Goal: Find specific page/section: Find specific page/section

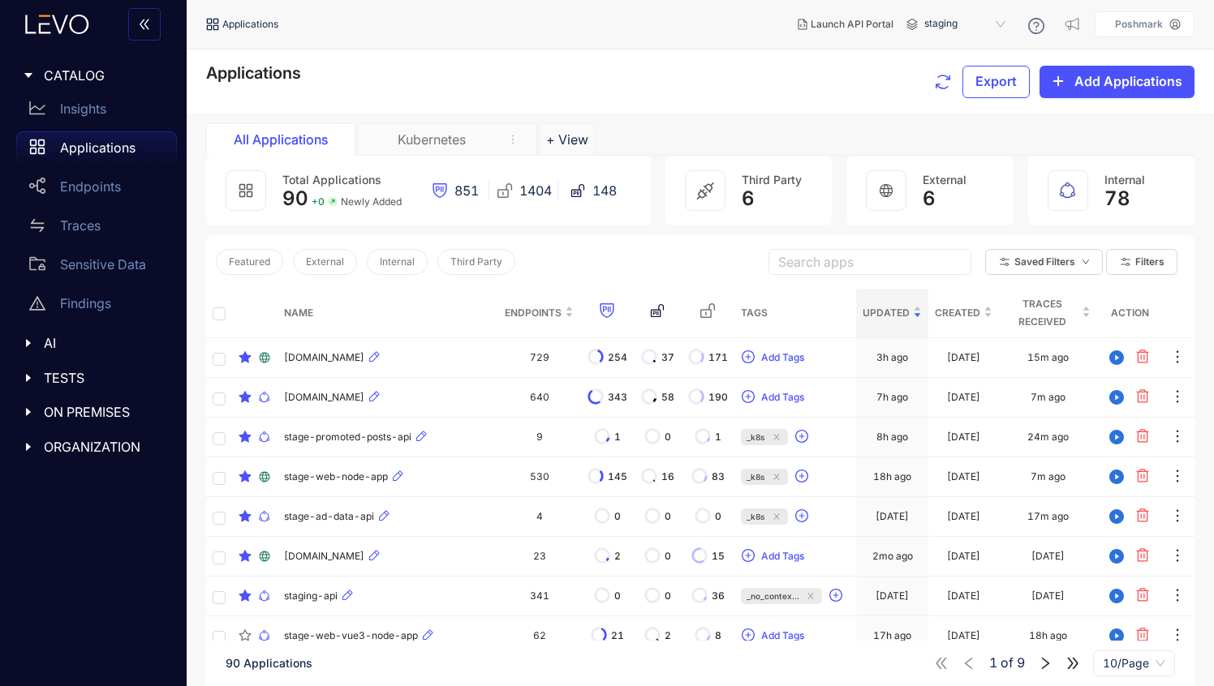
click at [78, 155] on div "Applications" at bounding box center [96, 147] width 161 height 32
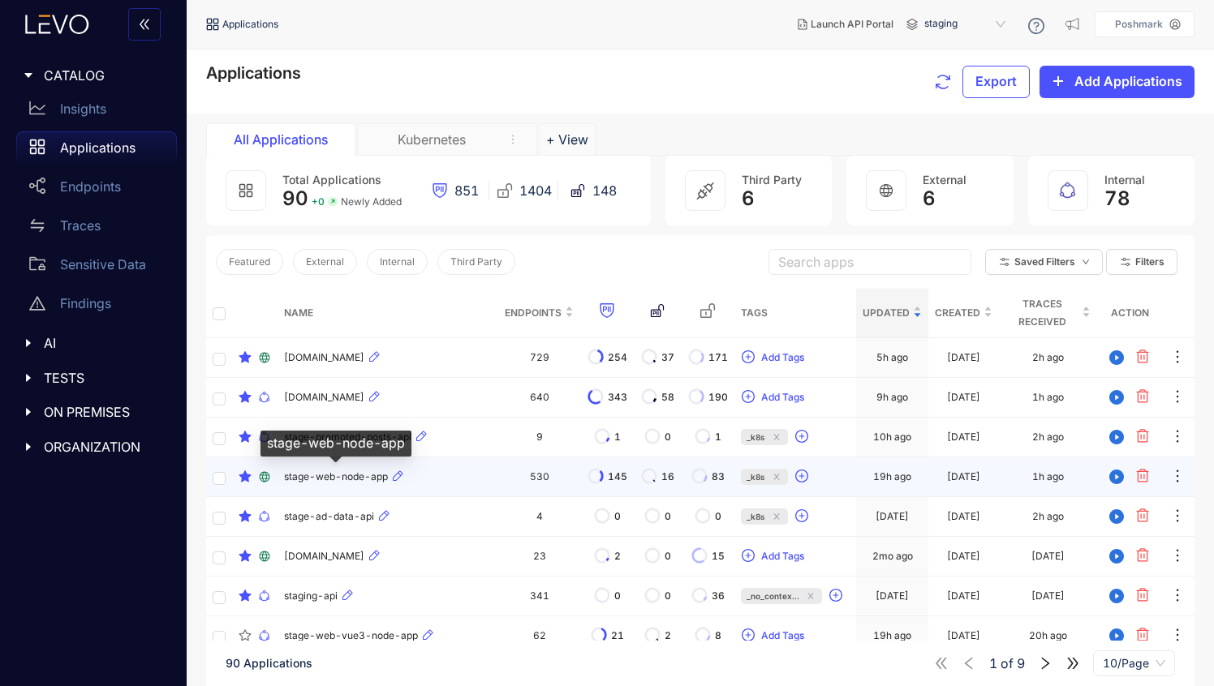
click at [343, 476] on span "stage-web-node-app" at bounding box center [336, 476] width 104 height 11
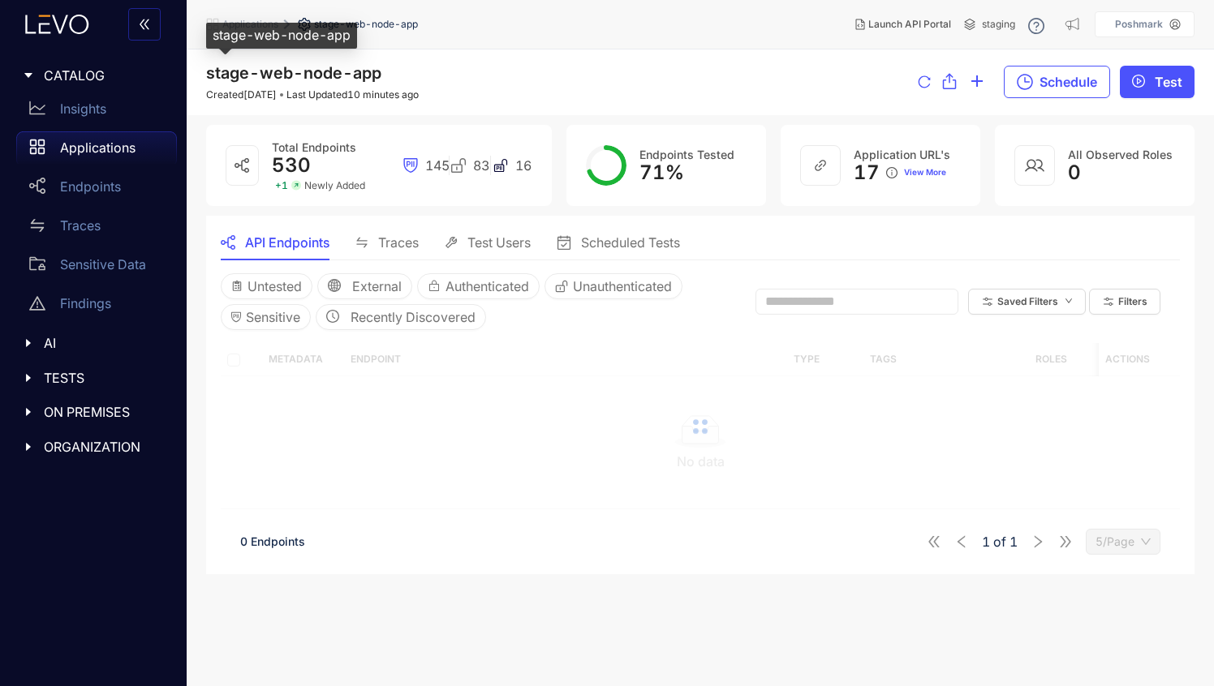
click at [280, 70] on span "stage-web-node-app" at bounding box center [293, 72] width 175 height 19
copy span "stage-web-node-app"
